Goal: Book appointment/travel/reservation

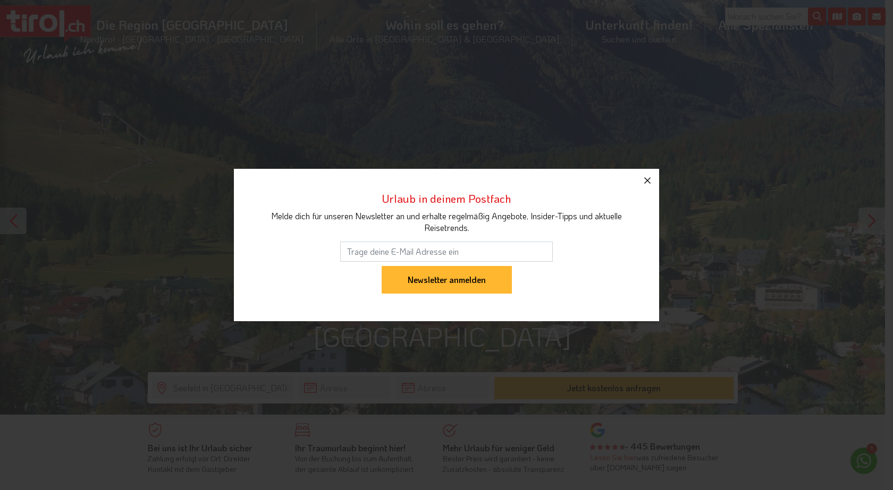
click at [645, 174] on icon "button" at bounding box center [647, 180] width 13 height 13
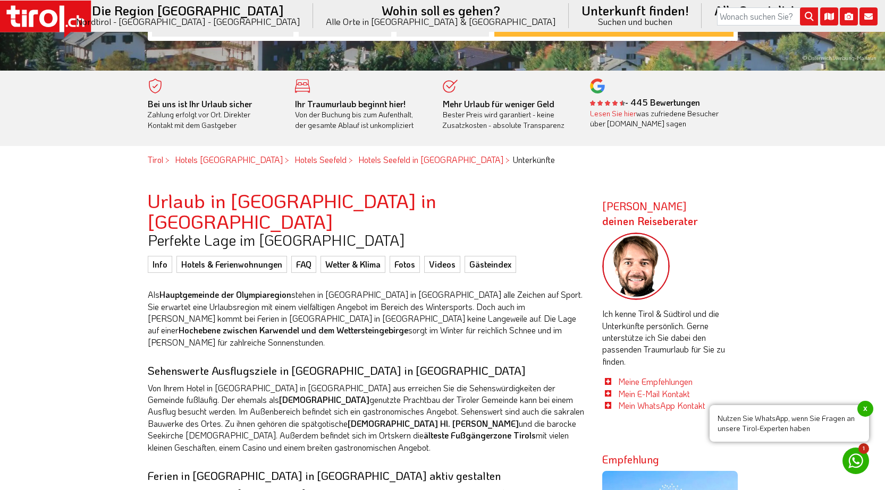
scroll to position [266, 0]
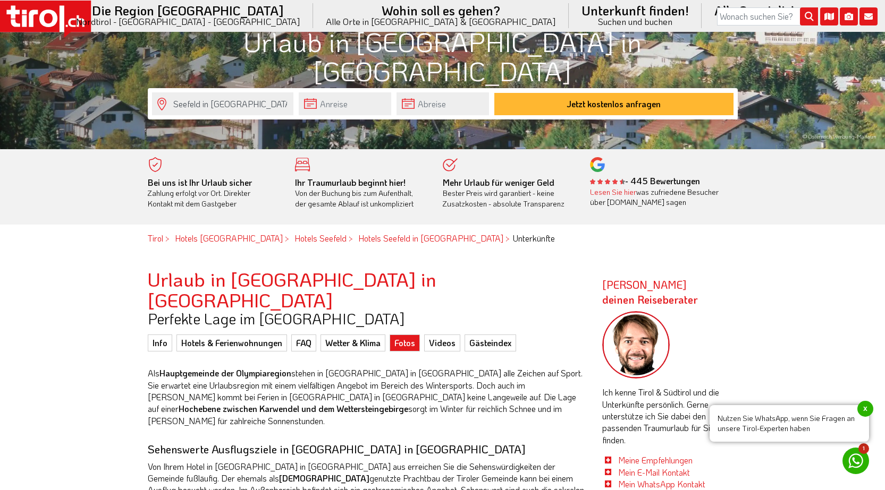
click at [401, 335] on link "Fotos" at bounding box center [405, 343] width 30 height 17
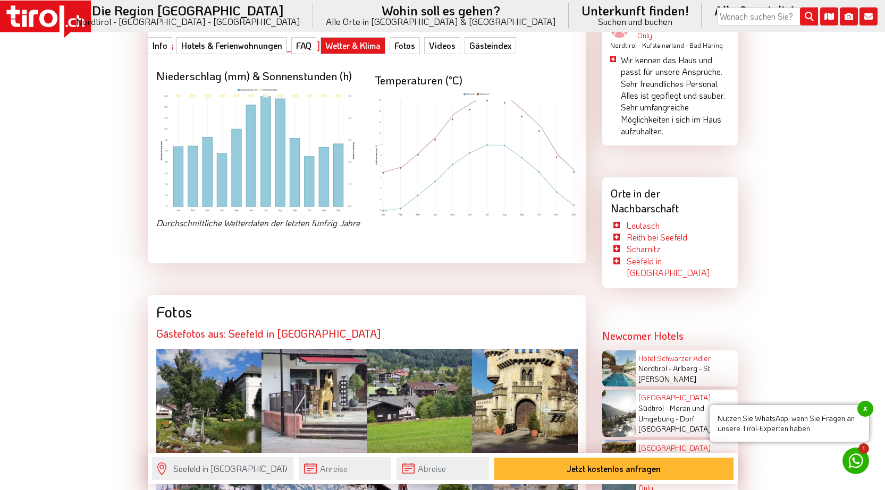
scroll to position [1966, 0]
click at [215, 349] on div at bounding box center [208, 401] width 105 height 105
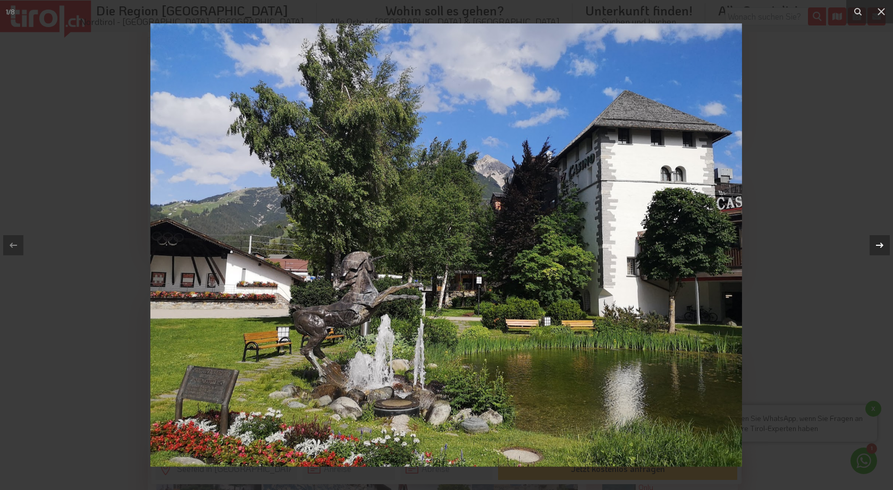
click at [876, 240] on icon at bounding box center [879, 245] width 13 height 13
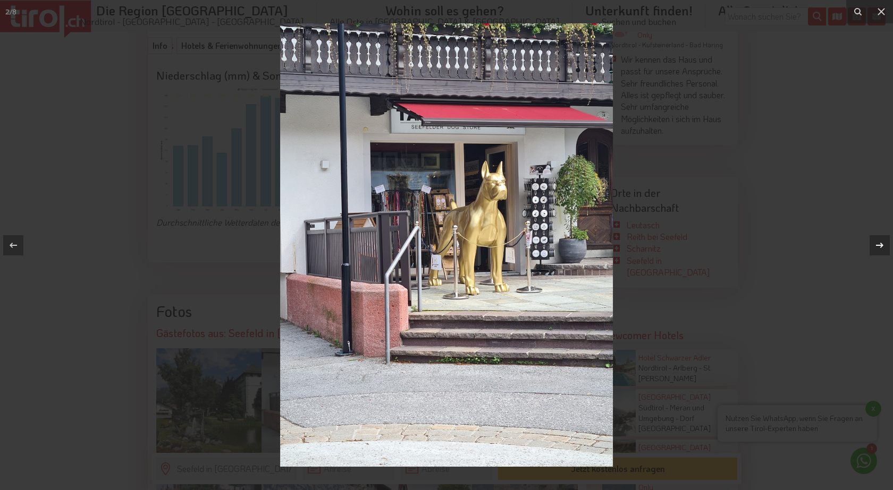
click at [876, 240] on icon at bounding box center [879, 245] width 13 height 13
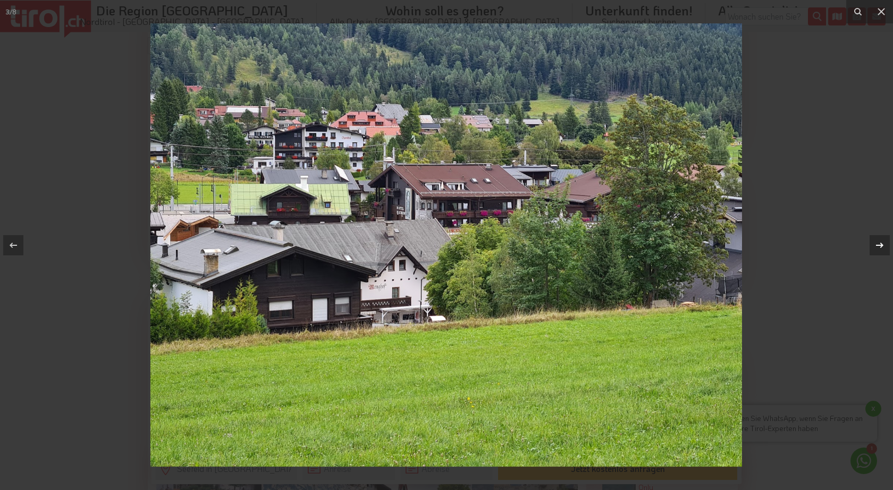
click at [876, 240] on div "3 / 8" at bounding box center [446, 245] width 893 height 490
click at [879, 238] on div at bounding box center [879, 245] width 20 height 20
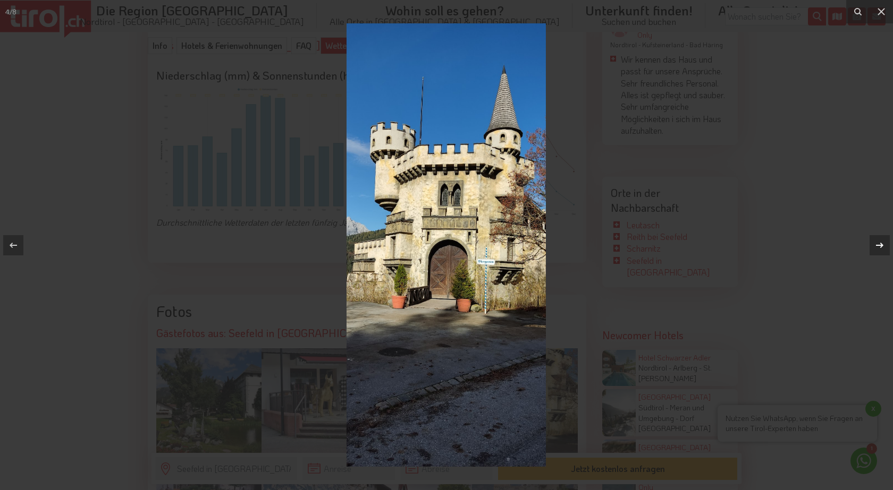
click at [879, 238] on div at bounding box center [879, 245] width 20 height 20
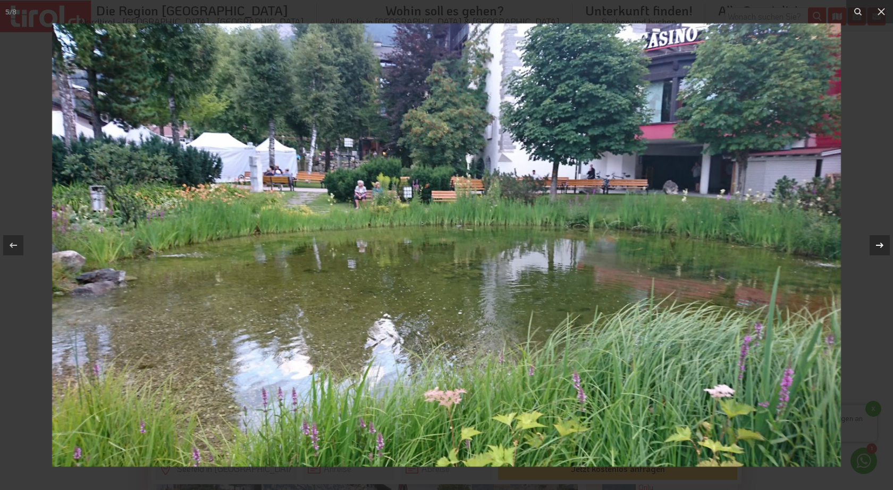
click at [879, 238] on div "5 / 8" at bounding box center [446, 245] width 893 height 490
click at [877, 240] on icon at bounding box center [879, 245] width 13 height 13
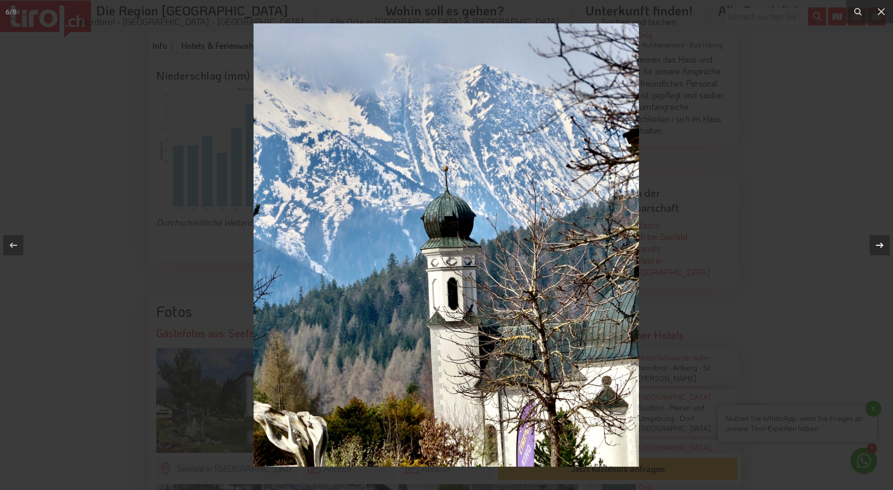
click at [877, 240] on icon at bounding box center [879, 245] width 13 height 13
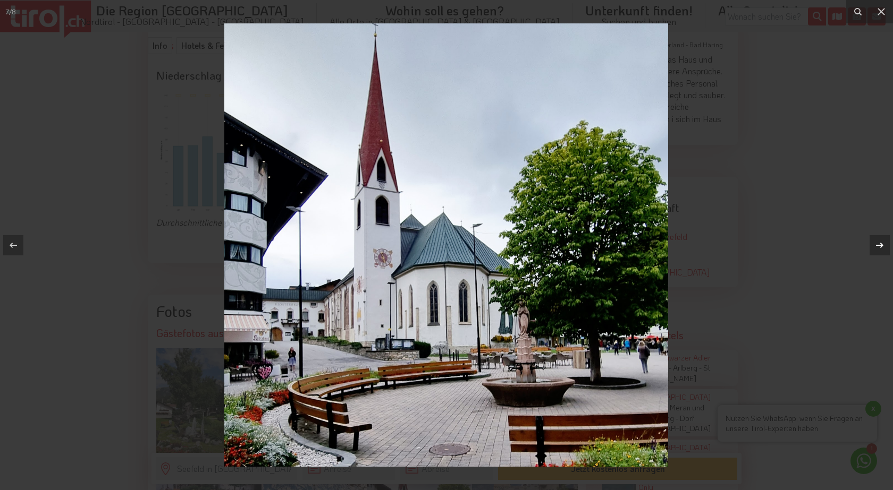
click at [877, 239] on icon at bounding box center [879, 245] width 13 height 13
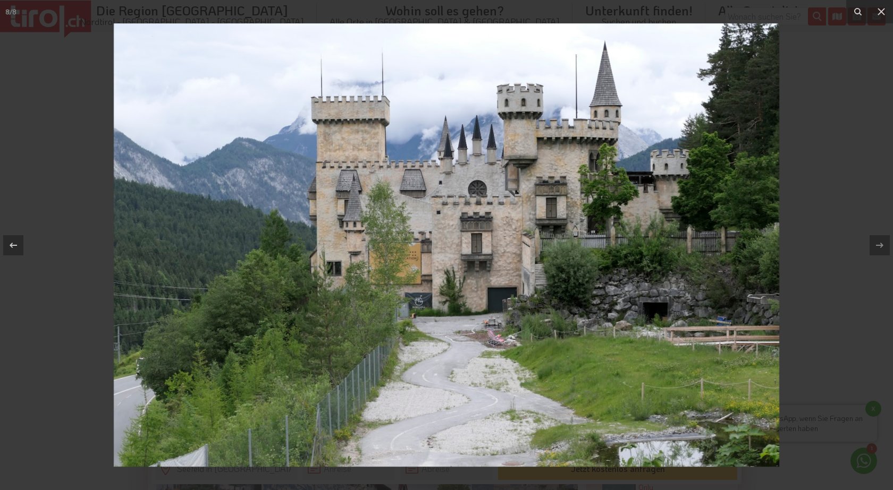
click at [571, 251] on img at bounding box center [446, 245] width 665 height 444
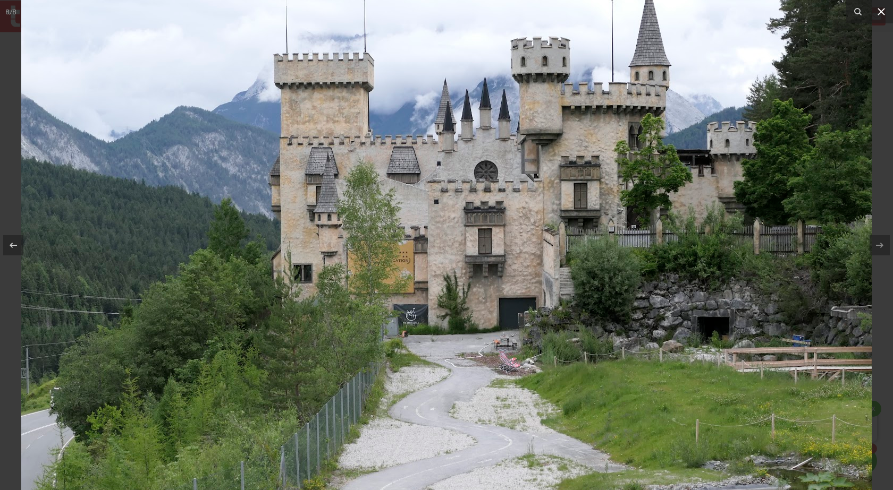
click at [882, 7] on icon at bounding box center [881, 11] width 13 height 13
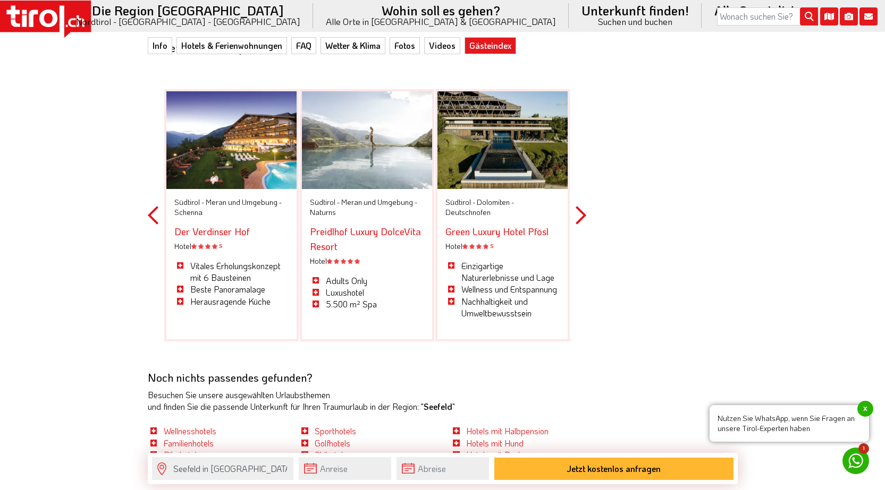
scroll to position [3242, 0]
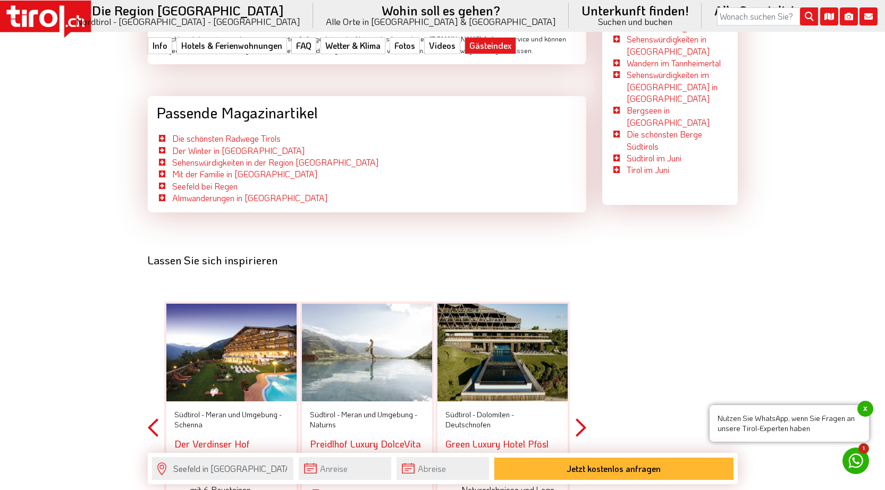
click at [580, 310] on button "Next" at bounding box center [581, 428] width 11 height 312
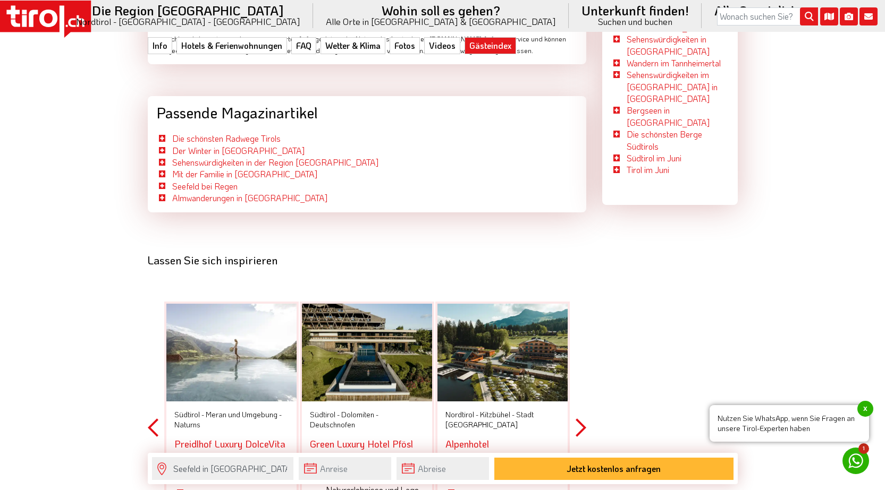
click at [580, 309] on button "Next" at bounding box center [581, 428] width 11 height 312
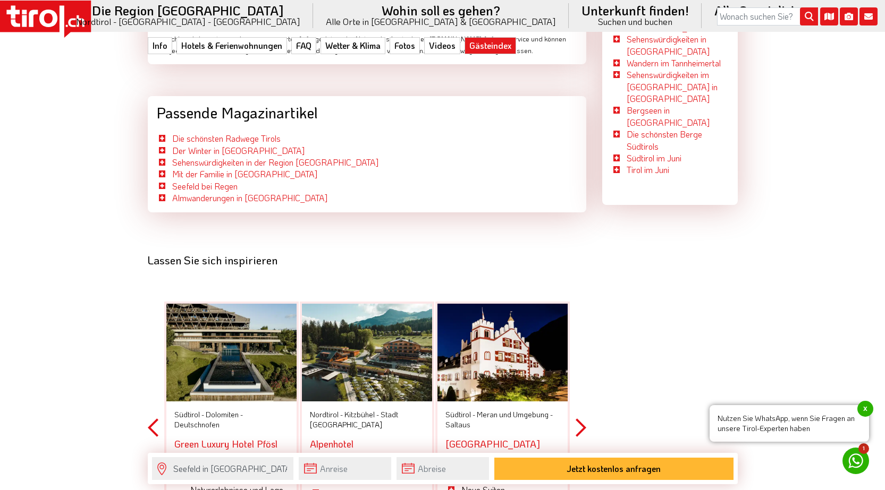
click at [580, 309] on button "Next" at bounding box center [581, 428] width 11 height 312
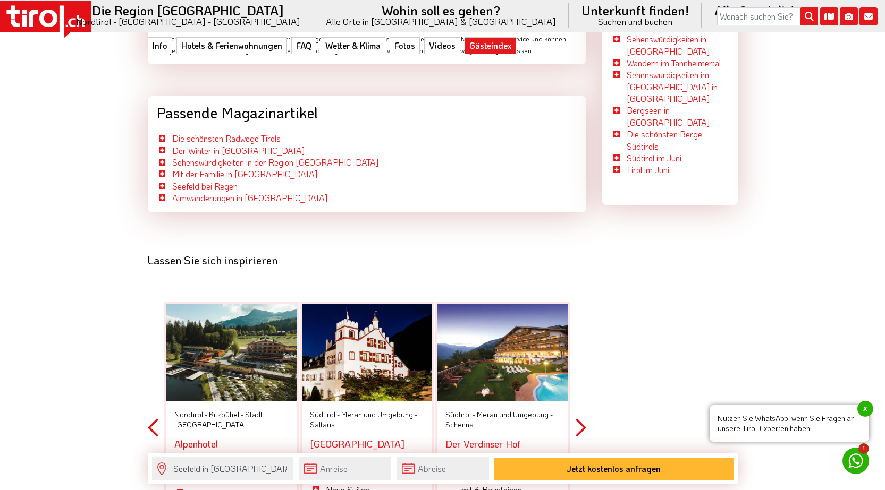
click at [580, 308] on button "Next" at bounding box center [581, 428] width 11 height 312
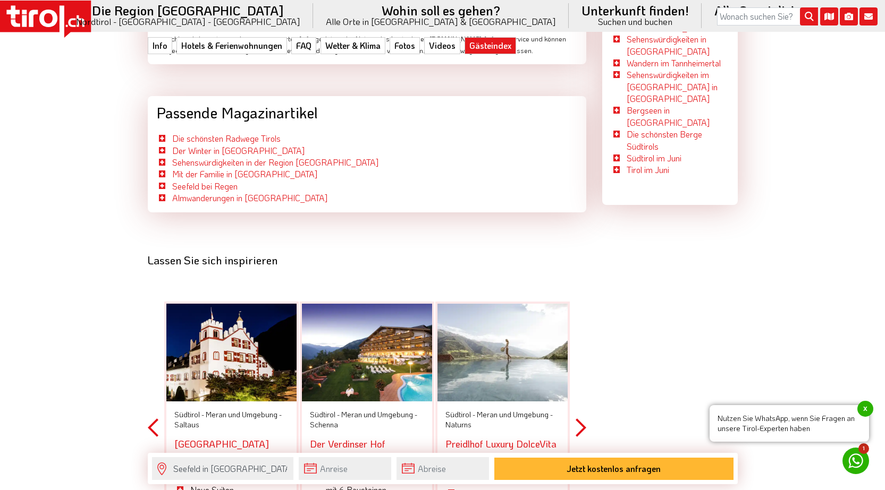
click at [580, 308] on button "Next" at bounding box center [581, 428] width 11 height 312
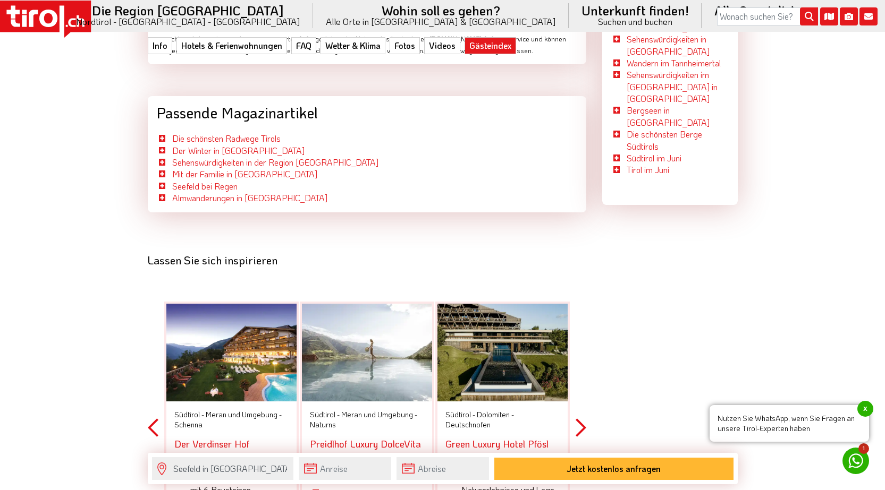
click at [580, 308] on button "Next" at bounding box center [581, 428] width 11 height 312
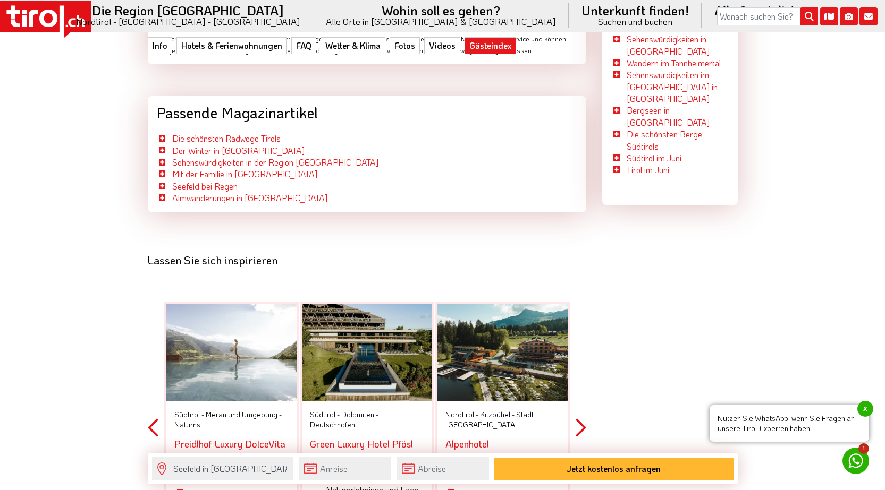
click at [580, 308] on button "Next" at bounding box center [581, 428] width 11 height 312
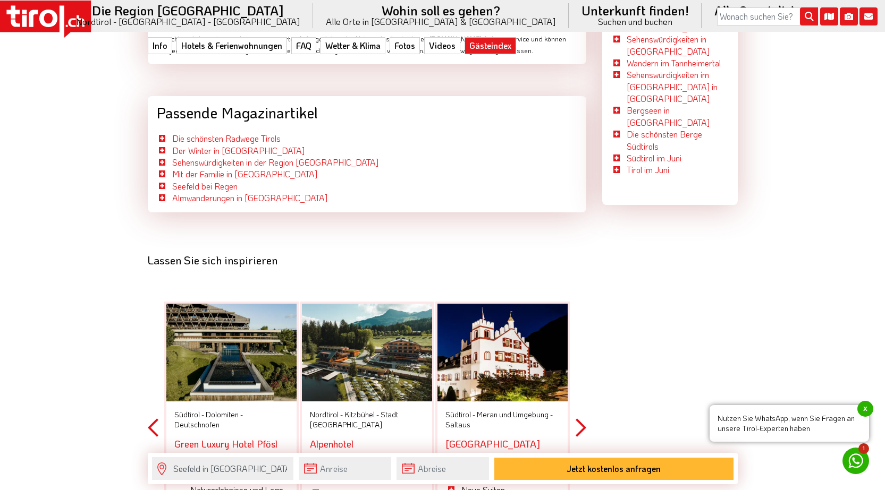
click at [580, 308] on button "Next" at bounding box center [581, 428] width 11 height 312
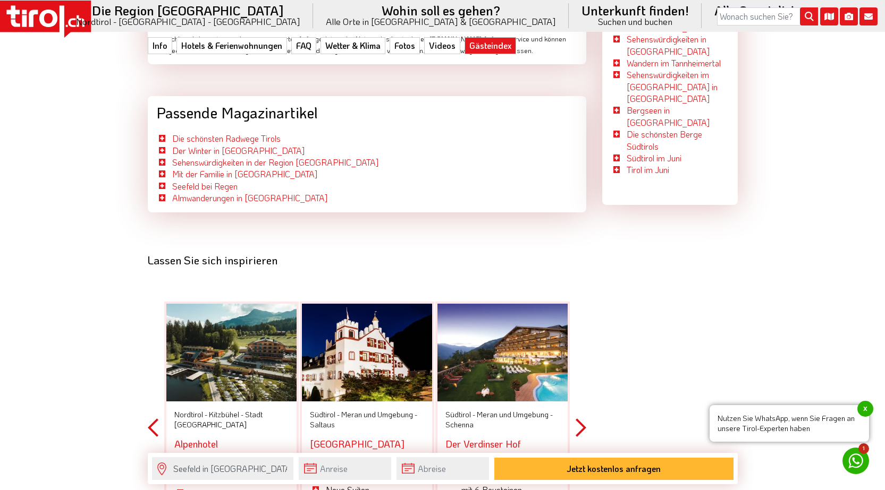
click at [580, 308] on button "Next" at bounding box center [581, 428] width 11 height 312
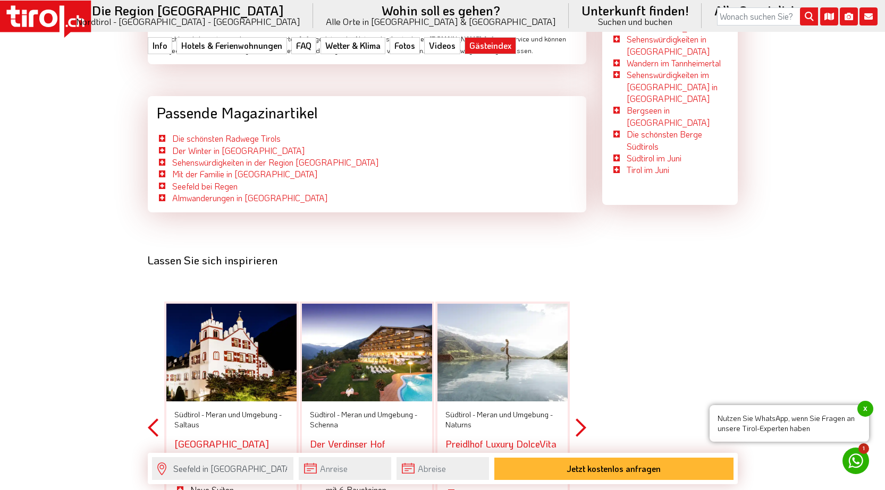
click at [580, 308] on button "Next" at bounding box center [581, 428] width 11 height 312
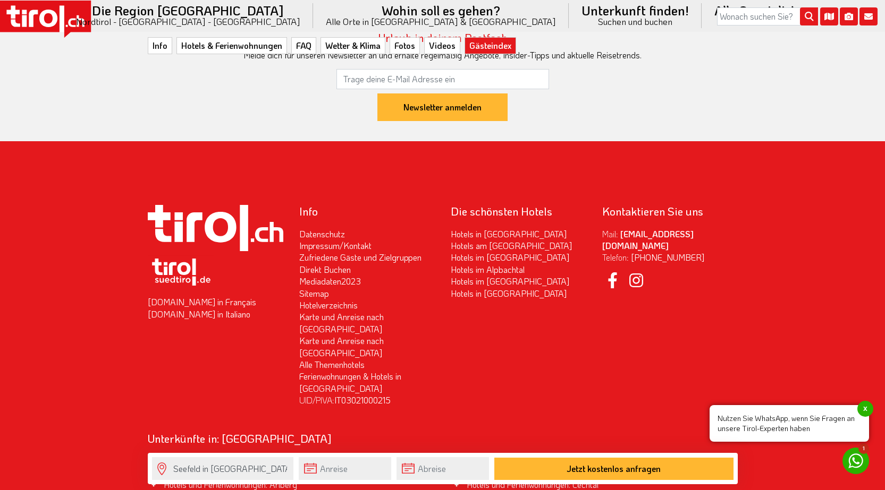
scroll to position [4010, 0]
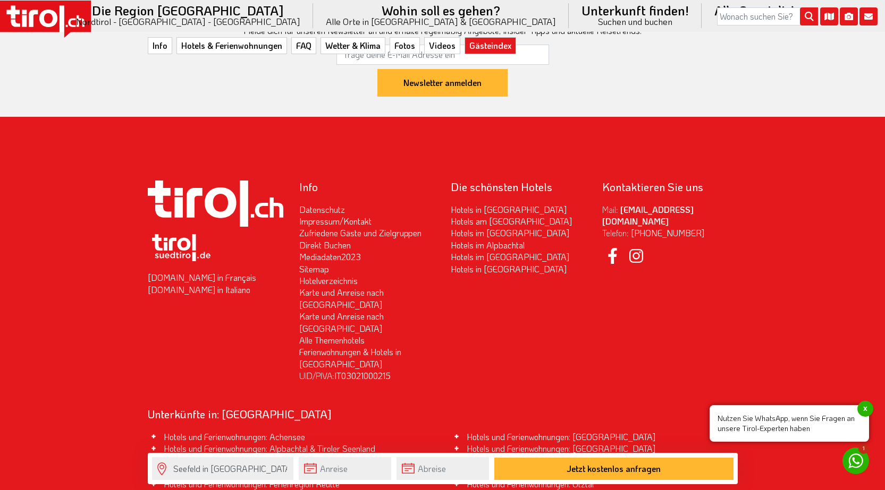
click at [591, 467] on link "Hotels und Ferienwohnungen: Seefeld" at bounding box center [533, 472] width 133 height 11
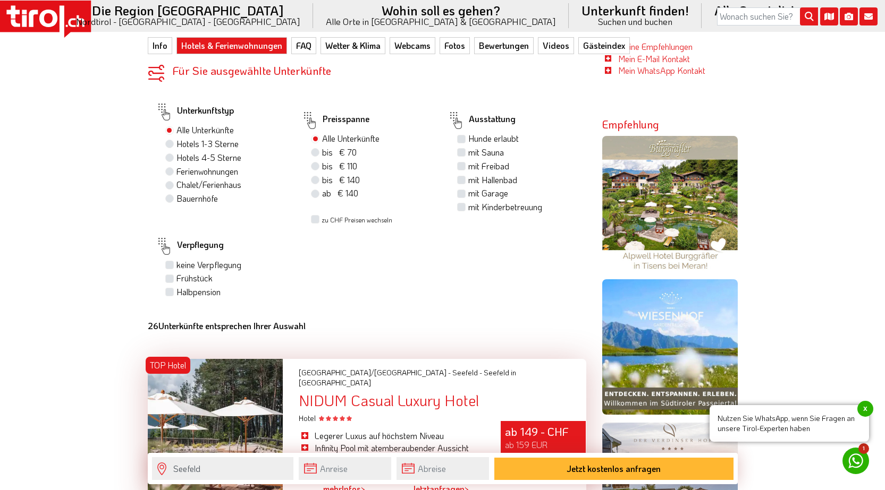
scroll to position [744, 0]
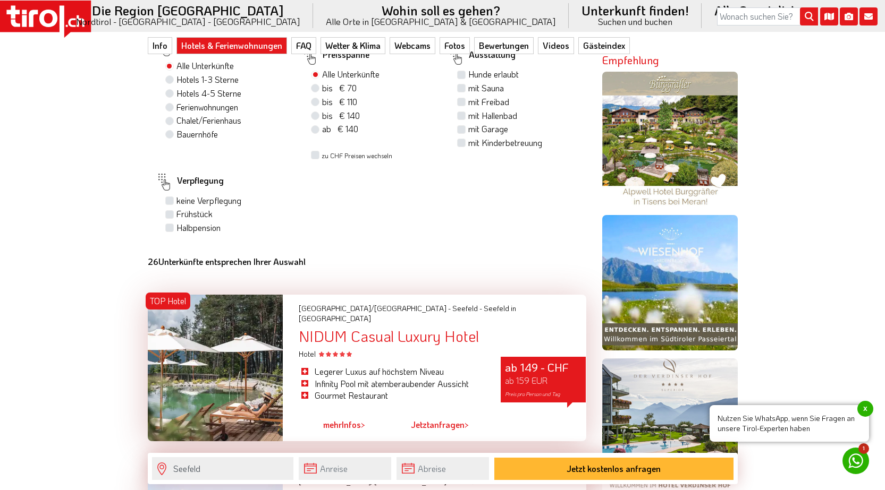
click at [527, 375] on span "ab 159 EUR" at bounding box center [526, 380] width 43 height 11
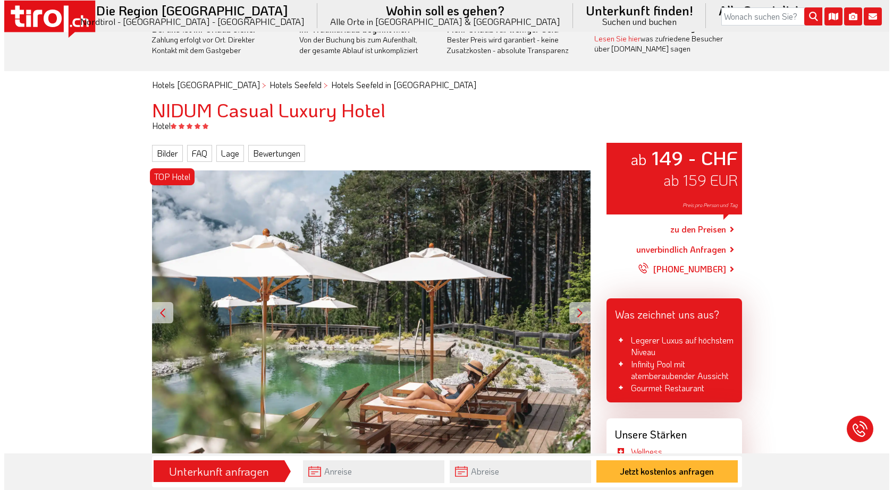
scroll to position [53, 0]
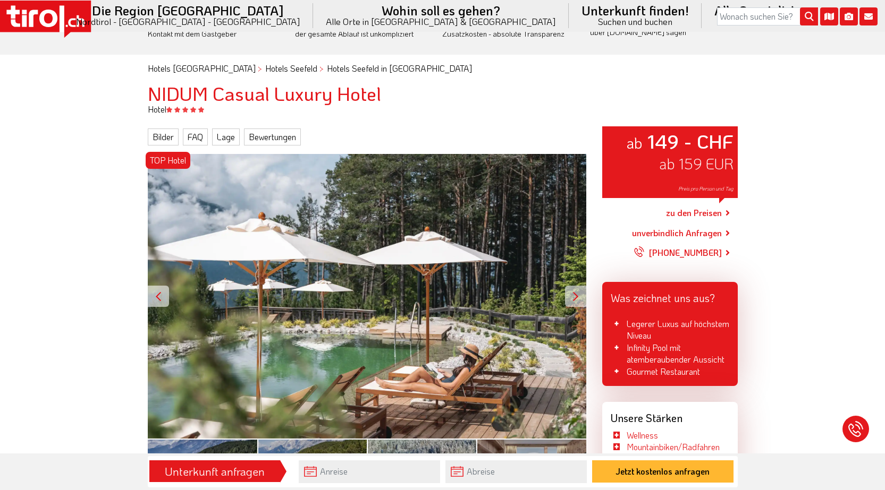
click at [574, 290] on div at bounding box center [575, 296] width 21 height 21
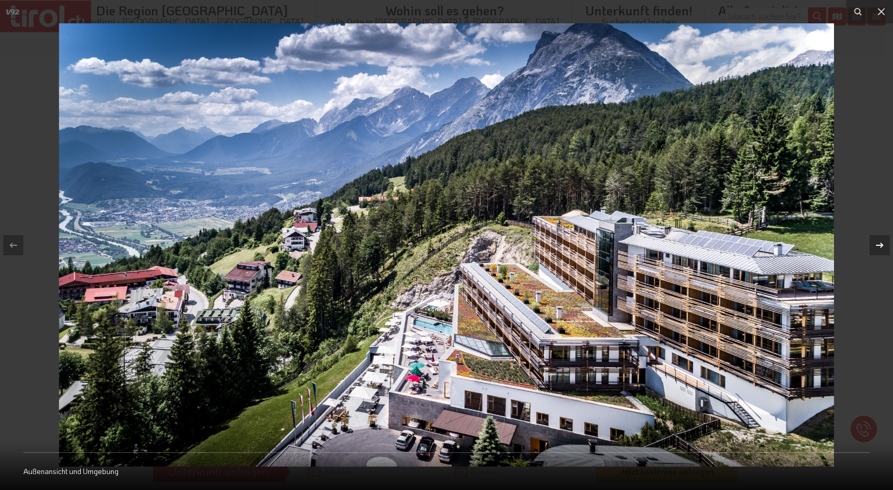
click at [877, 244] on icon at bounding box center [879, 245] width 13 height 13
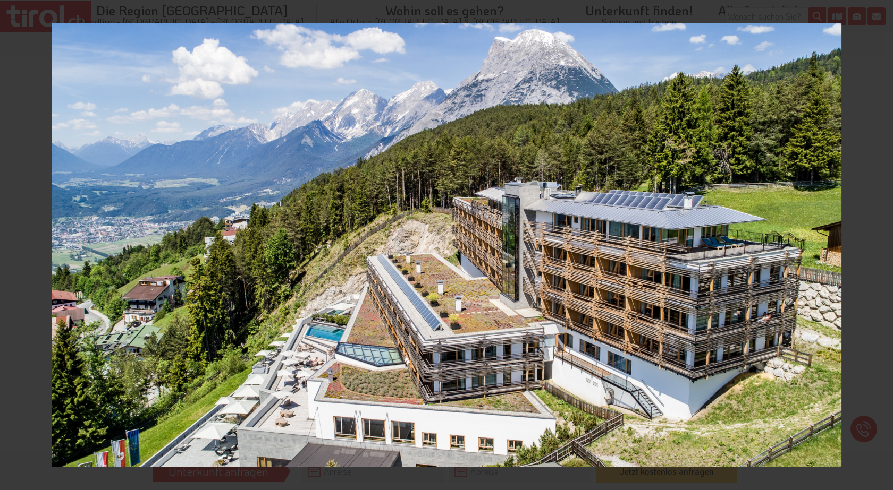
click at [877, 243] on div "2 / 92 Außenansicht" at bounding box center [446, 245] width 893 height 490
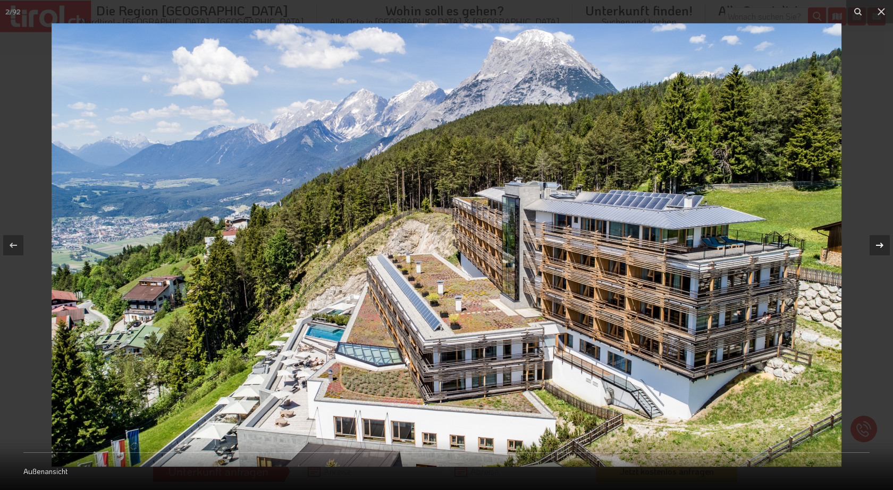
click at [880, 239] on icon at bounding box center [879, 245] width 13 height 13
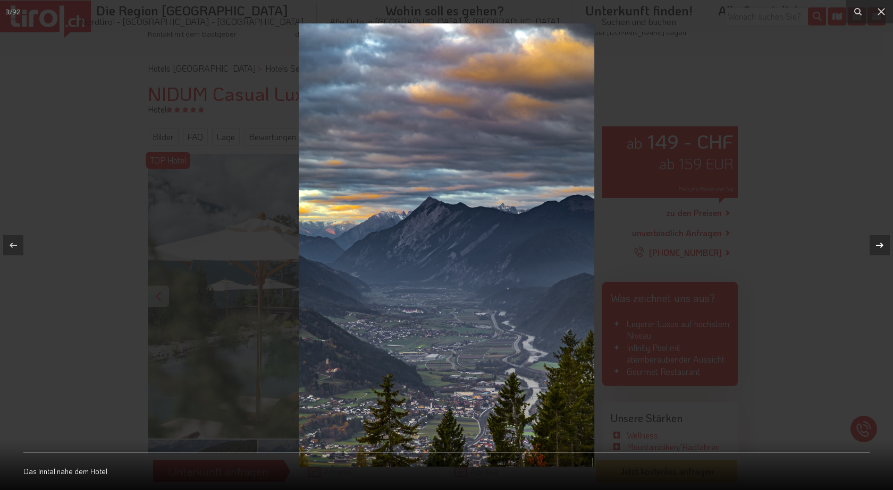
click at [880, 239] on icon at bounding box center [879, 245] width 13 height 13
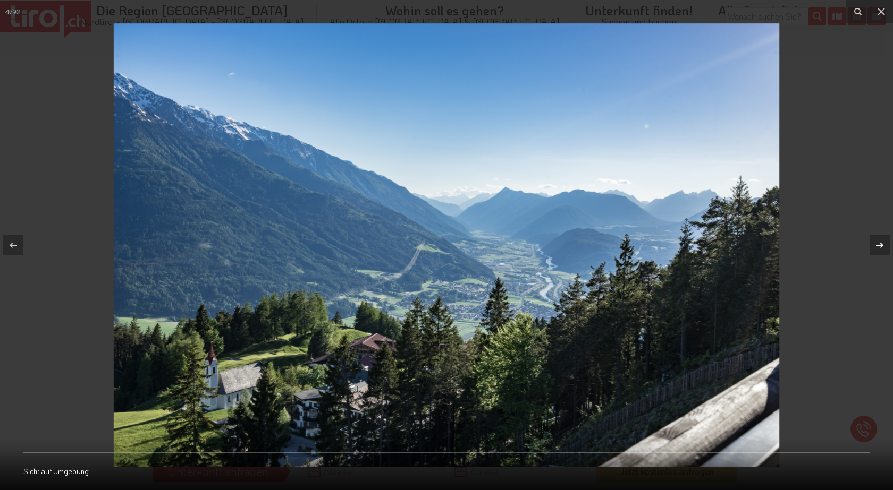
click at [880, 239] on icon at bounding box center [879, 245] width 13 height 13
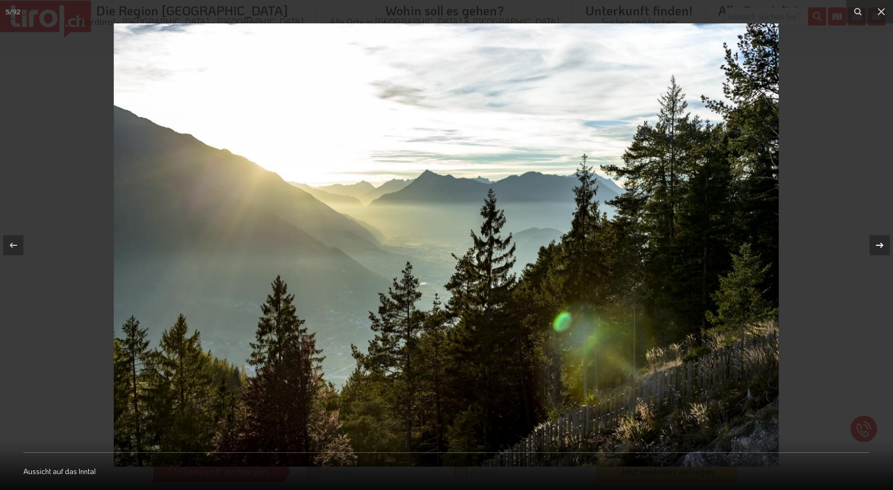
click at [879, 239] on icon at bounding box center [879, 245] width 13 height 13
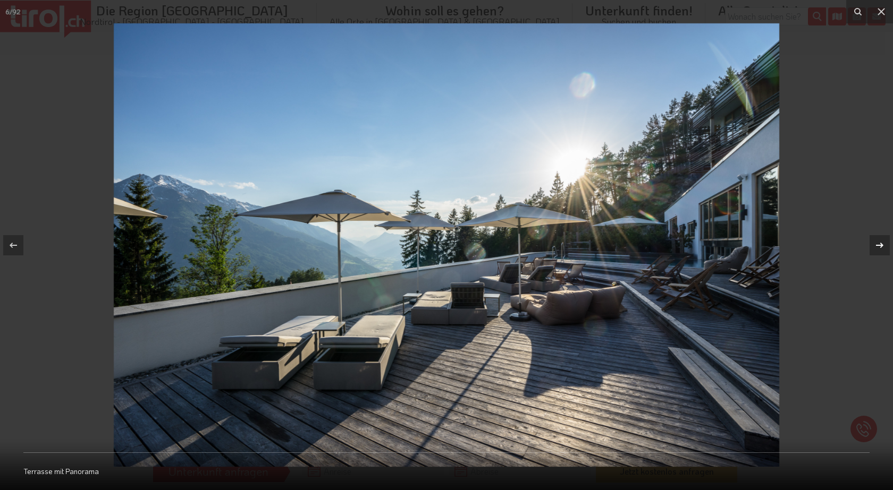
click at [879, 239] on icon at bounding box center [879, 245] width 13 height 13
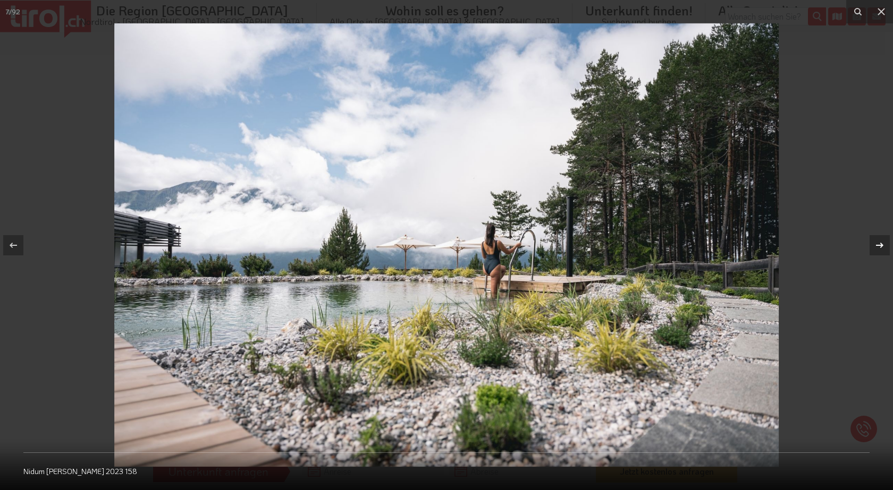
click at [879, 239] on icon at bounding box center [879, 245] width 13 height 13
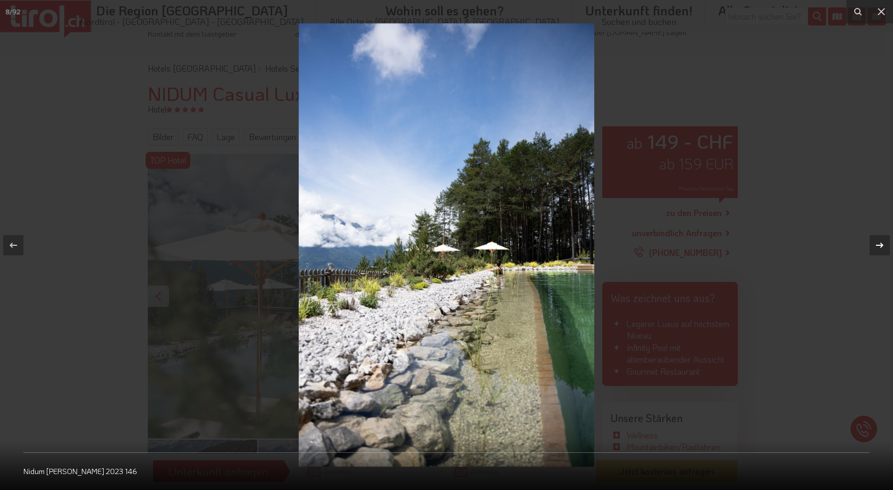
click at [879, 239] on icon at bounding box center [879, 245] width 13 height 13
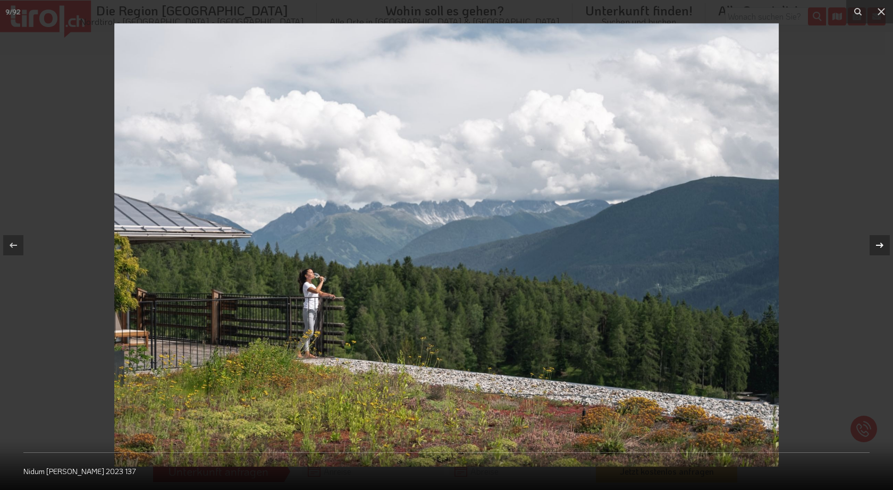
click at [879, 239] on icon at bounding box center [879, 245] width 13 height 13
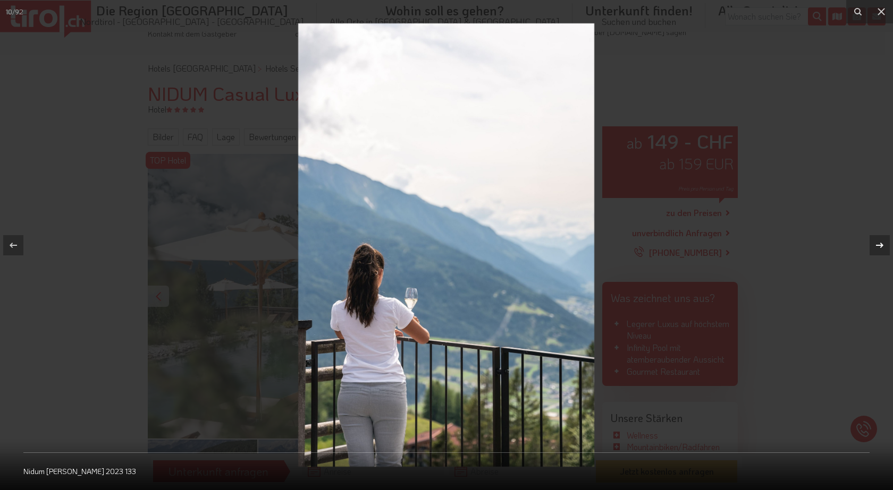
click at [879, 239] on icon at bounding box center [879, 245] width 13 height 13
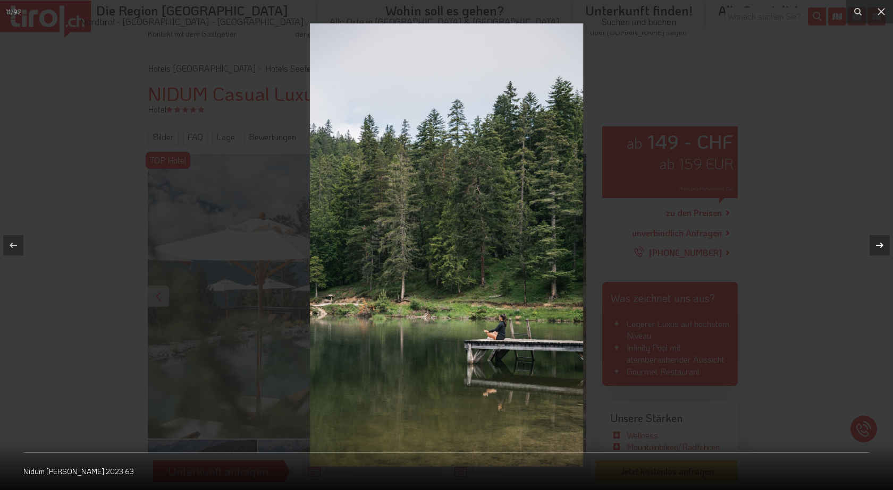
click at [879, 239] on icon at bounding box center [879, 245] width 13 height 13
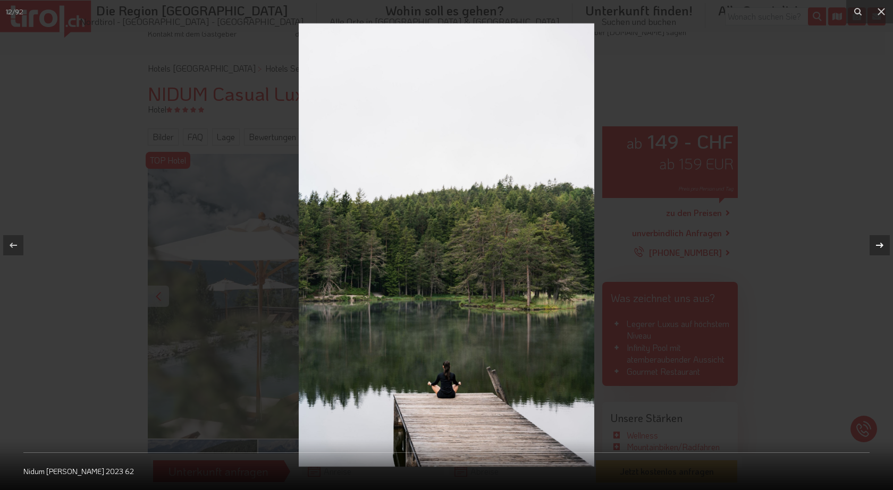
click at [879, 238] on div at bounding box center [879, 245] width 20 height 20
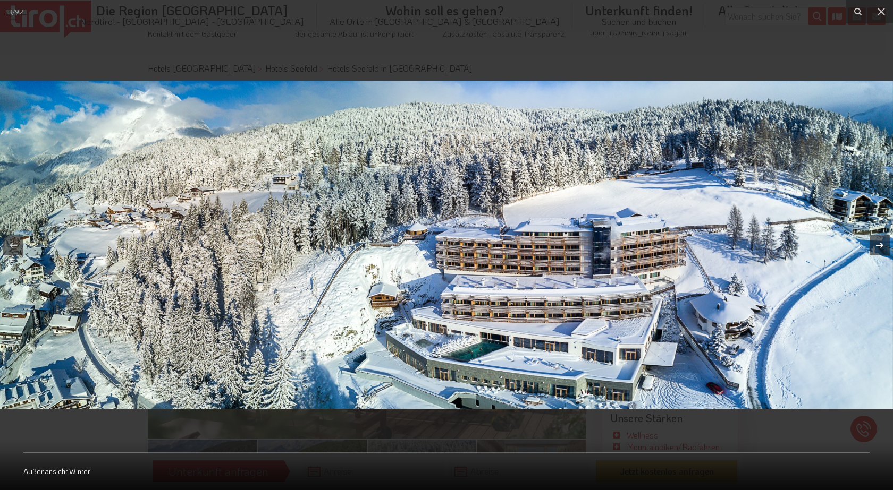
click at [880, 238] on div at bounding box center [879, 245] width 20 height 20
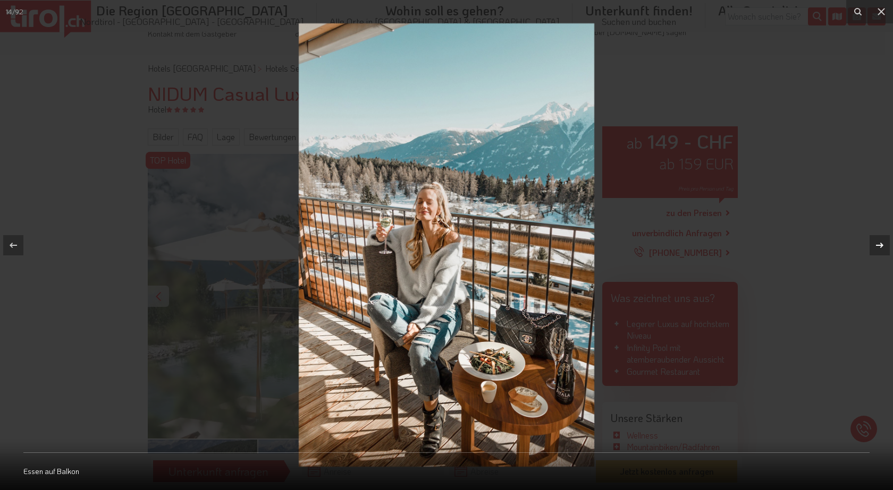
click at [880, 238] on div at bounding box center [879, 245] width 20 height 20
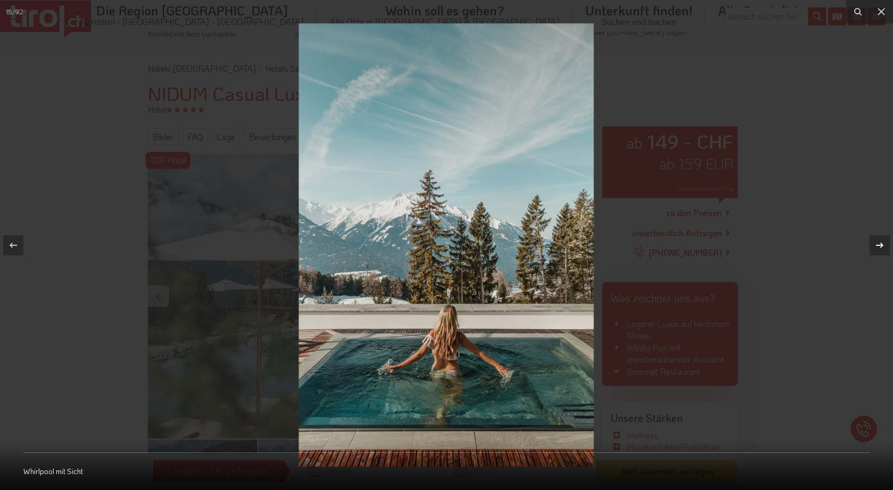
click at [880, 238] on div at bounding box center [879, 245] width 20 height 20
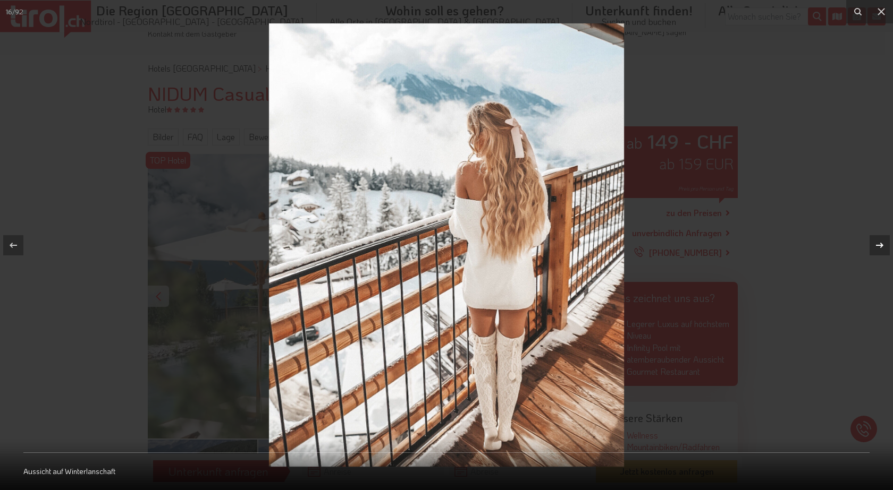
click at [881, 237] on div at bounding box center [879, 245] width 20 height 20
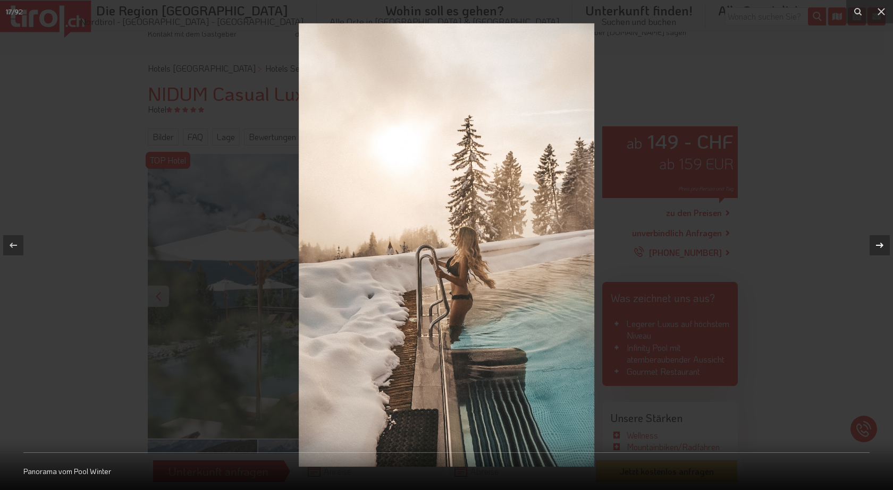
click at [881, 237] on div at bounding box center [879, 245] width 20 height 20
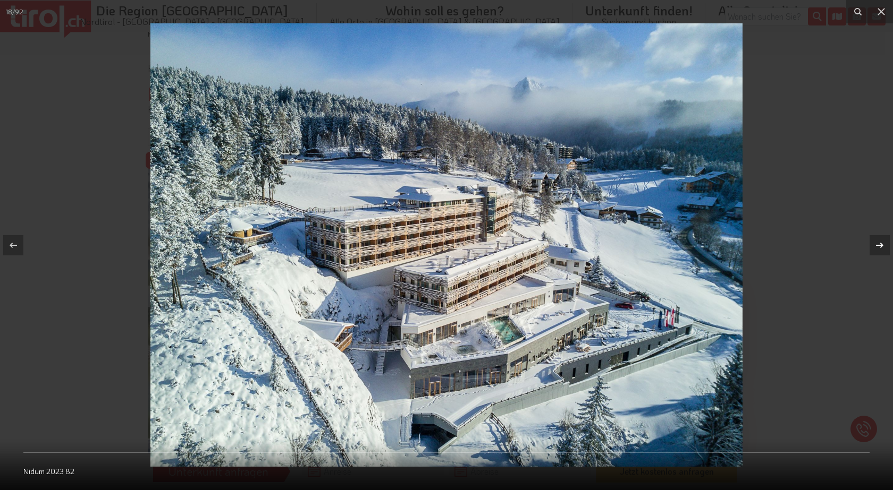
click at [881, 237] on div at bounding box center [879, 245] width 20 height 20
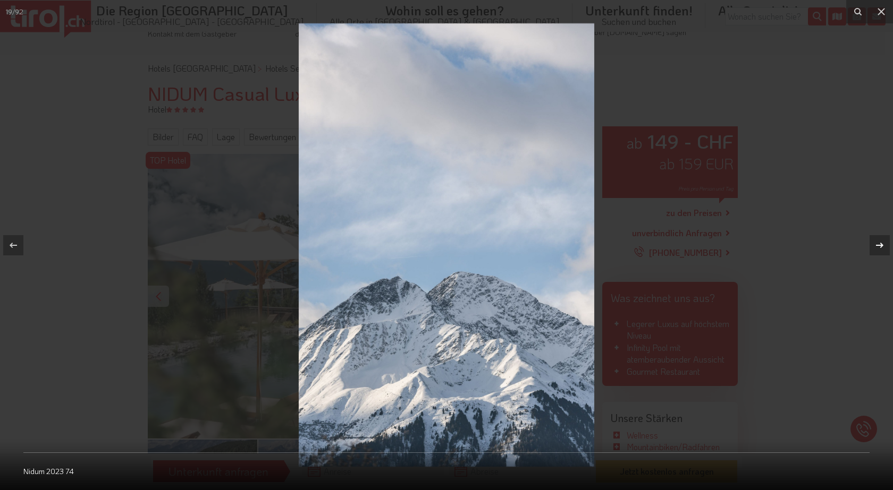
click at [881, 237] on div at bounding box center [879, 245] width 20 height 20
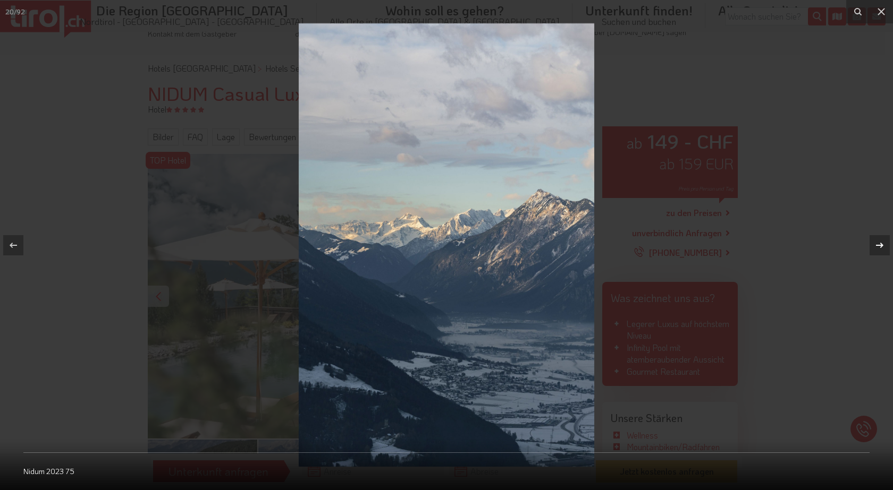
click at [881, 237] on div at bounding box center [879, 245] width 20 height 20
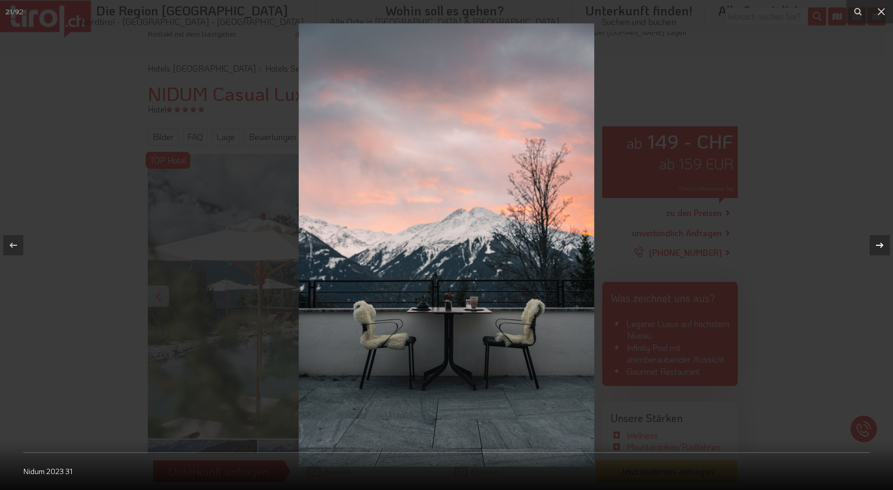
click at [881, 237] on div at bounding box center [879, 245] width 20 height 20
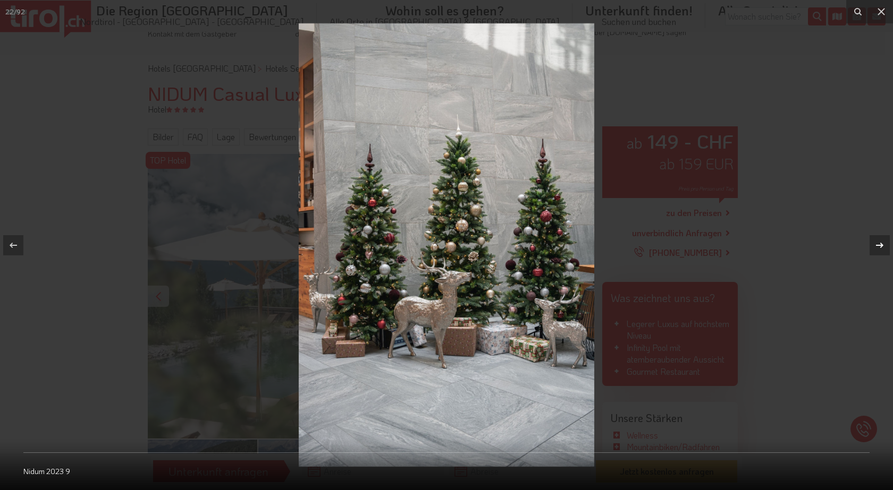
click at [881, 237] on div at bounding box center [879, 245] width 20 height 20
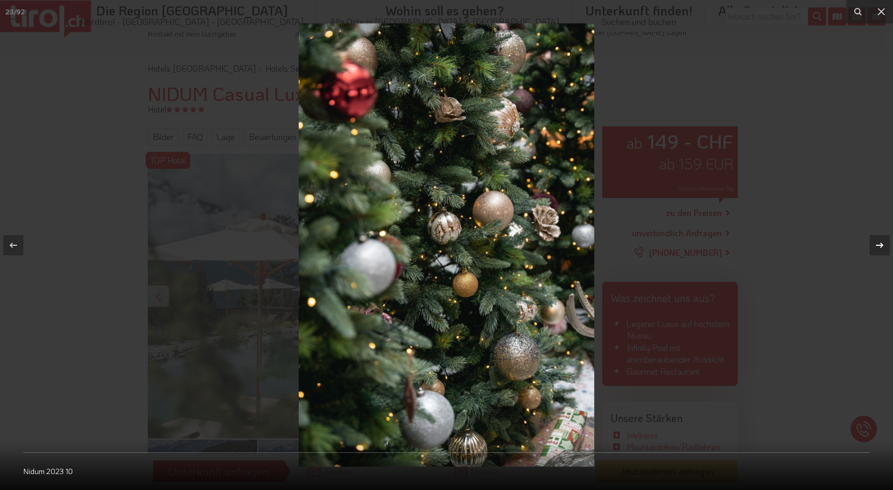
click at [881, 237] on div at bounding box center [879, 245] width 20 height 20
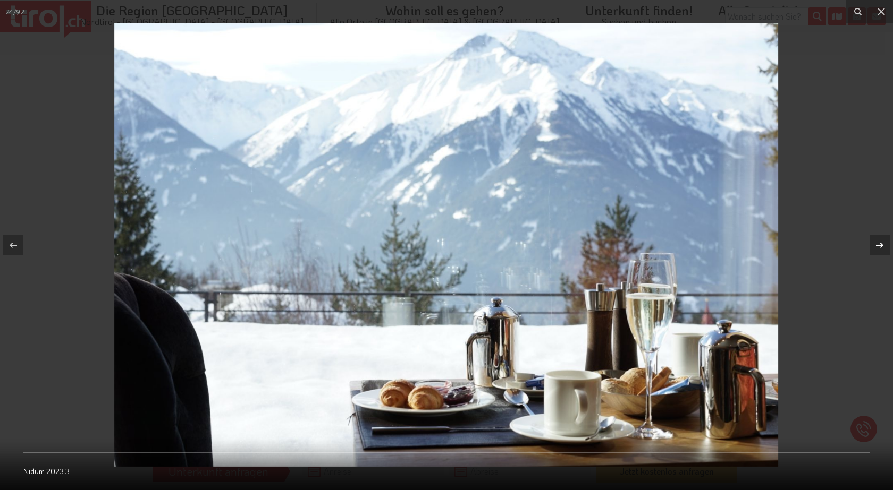
click at [881, 236] on div at bounding box center [879, 245] width 20 height 20
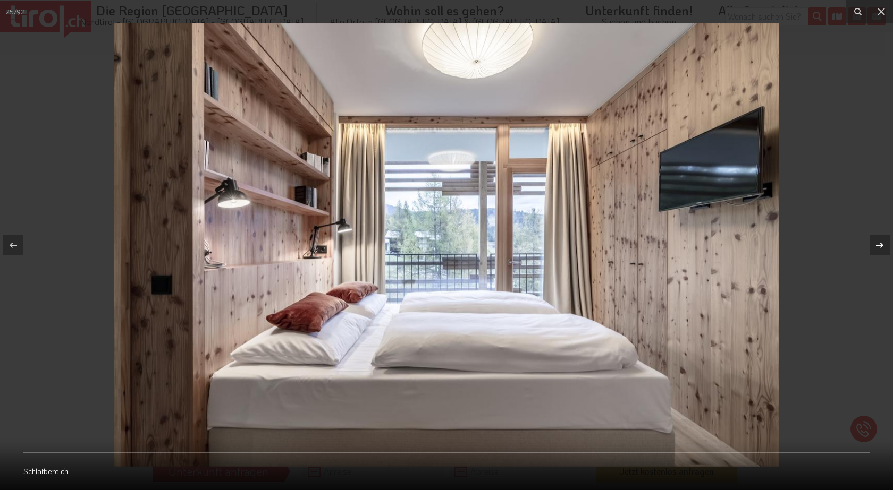
click at [881, 236] on div at bounding box center [879, 245] width 20 height 20
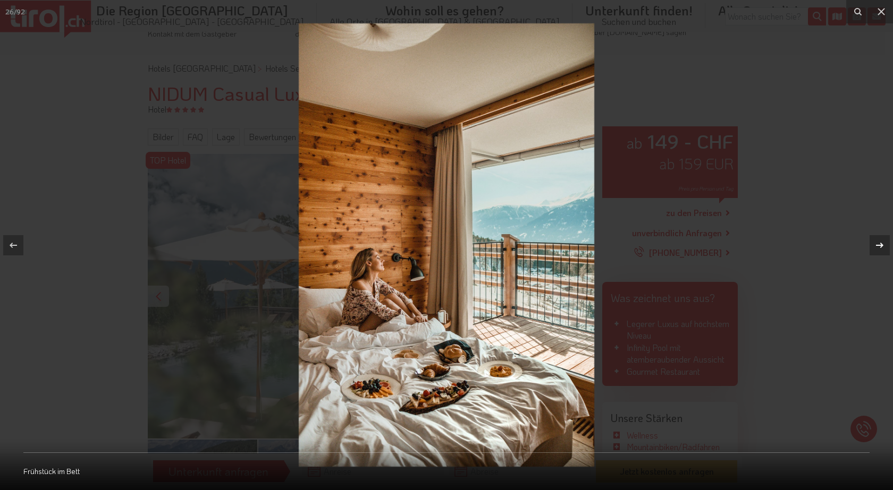
click at [881, 236] on div at bounding box center [879, 245] width 20 height 20
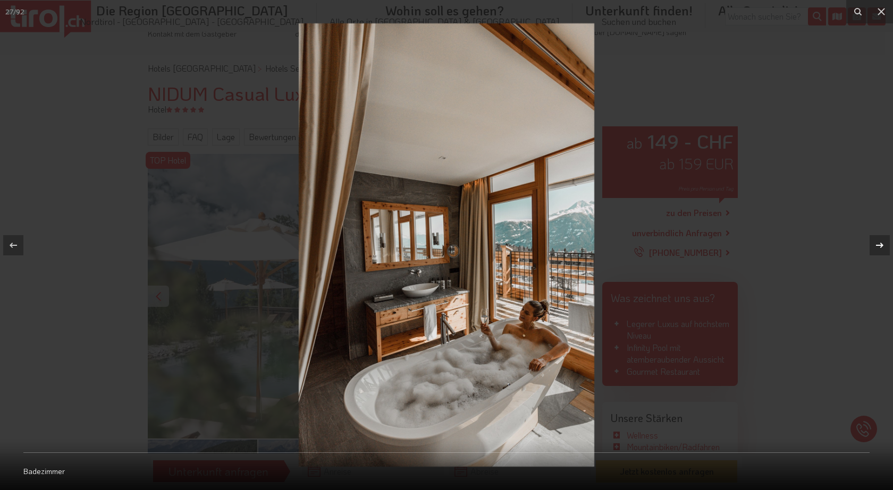
click at [882, 236] on div at bounding box center [879, 245] width 20 height 20
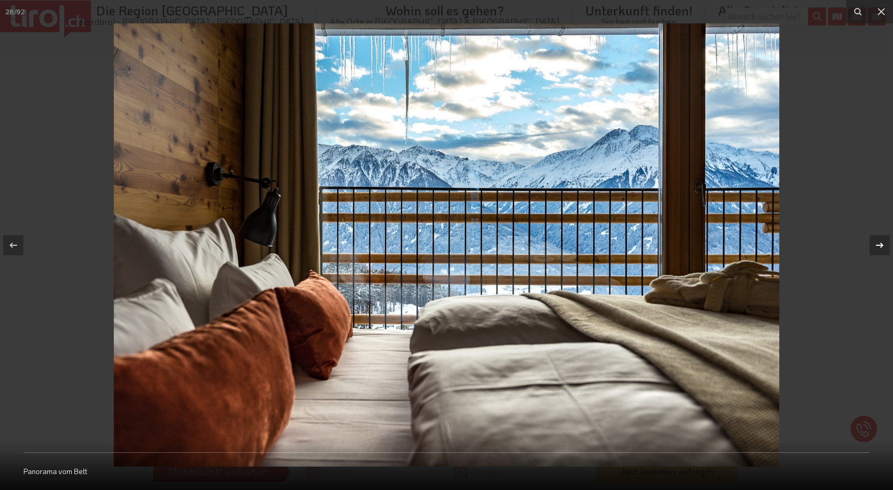
click at [882, 236] on div at bounding box center [879, 245] width 20 height 20
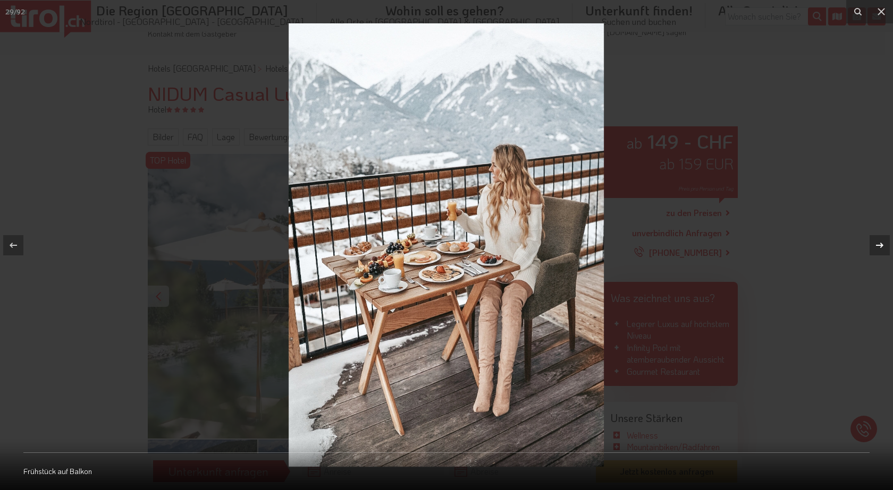
click at [882, 236] on div at bounding box center [879, 245] width 20 height 20
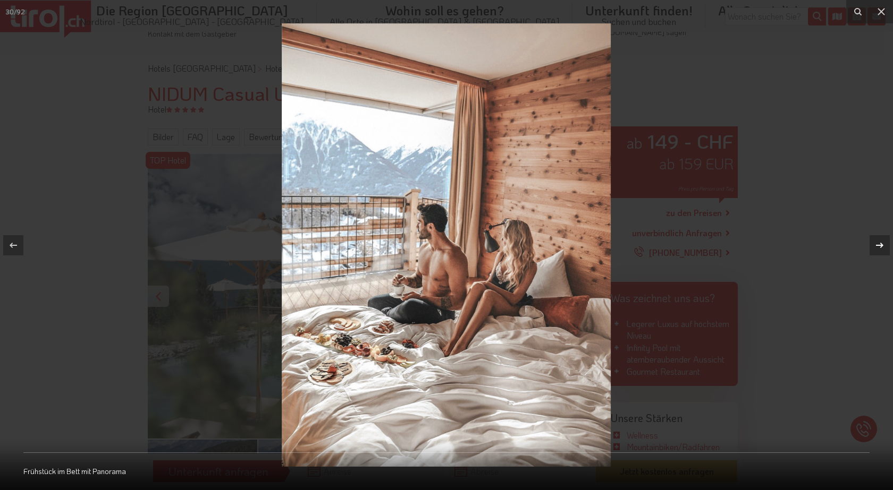
click at [882, 236] on div "30 / 92 Frühstück im Bett mit Panorama" at bounding box center [446, 245] width 893 height 490
click at [878, 241] on icon at bounding box center [879, 245] width 13 height 13
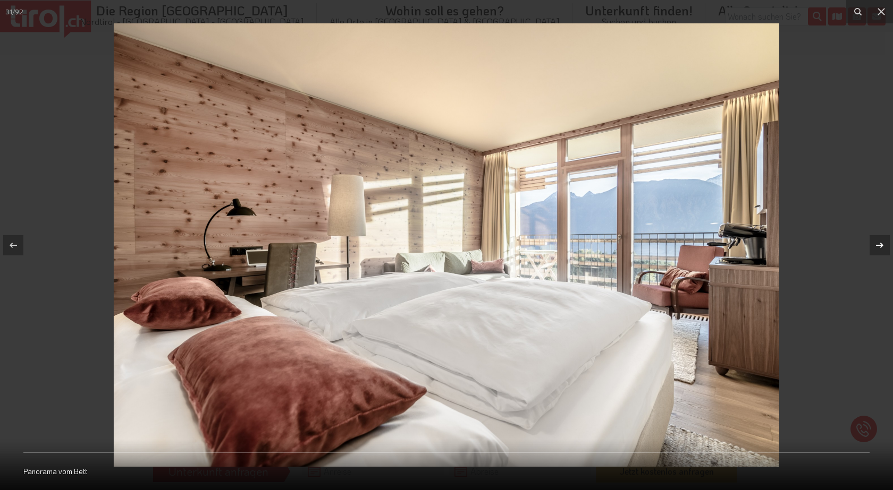
click at [878, 241] on icon at bounding box center [879, 245] width 13 height 13
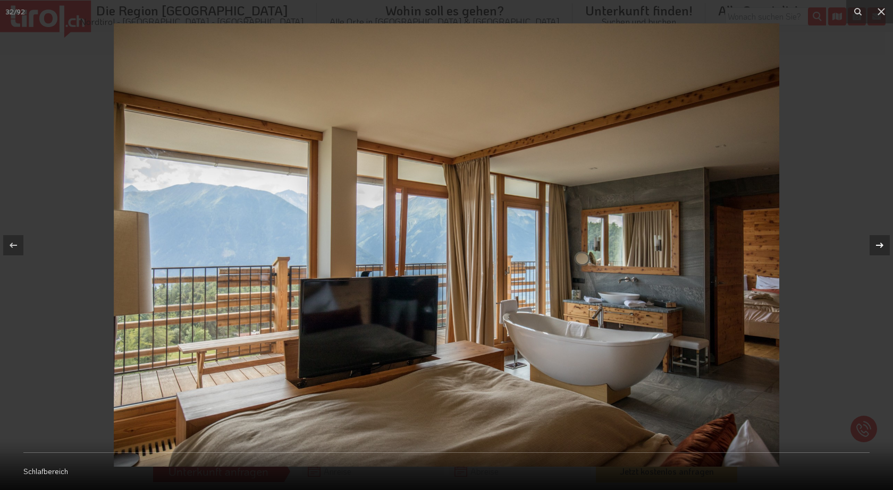
click at [878, 241] on icon at bounding box center [879, 245] width 13 height 13
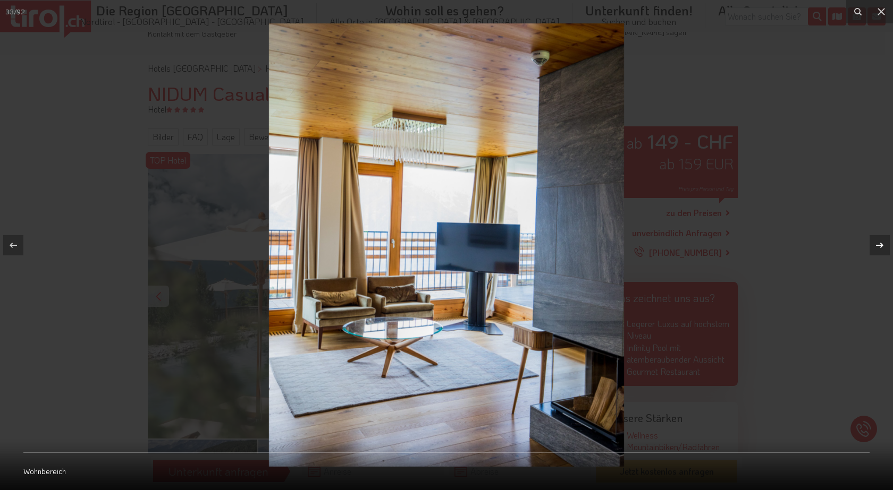
click at [878, 240] on icon at bounding box center [879, 245] width 13 height 13
